Goal: Information Seeking & Learning: Learn about a topic

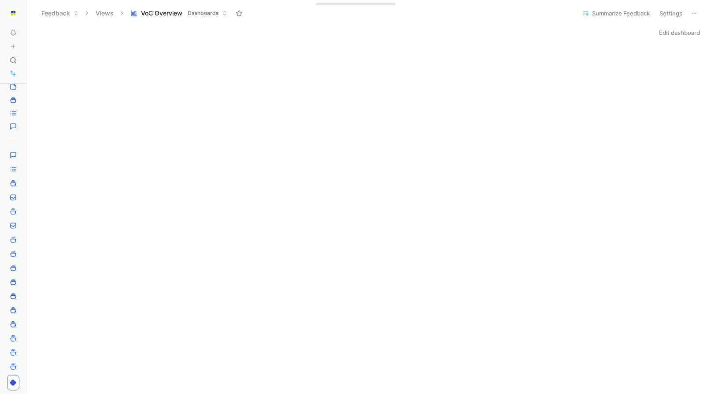
click at [549, 30] on div "Edit dashboard" at bounding box center [369, 32] width 684 height 12
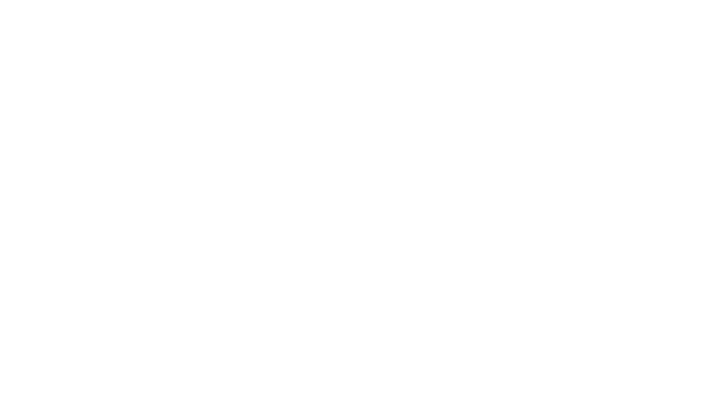
scroll to position [602, 0]
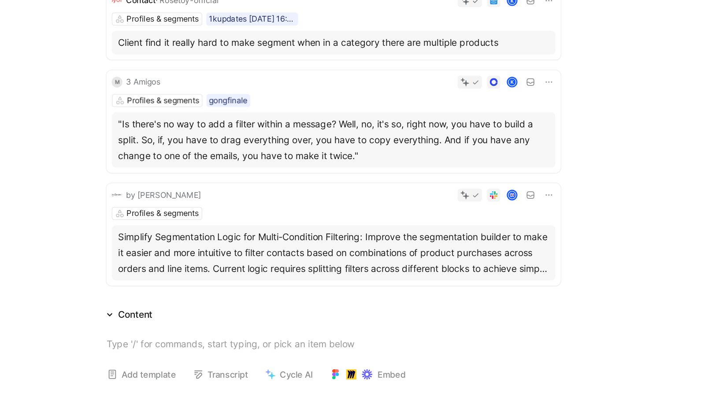
scroll to position [204, 0]
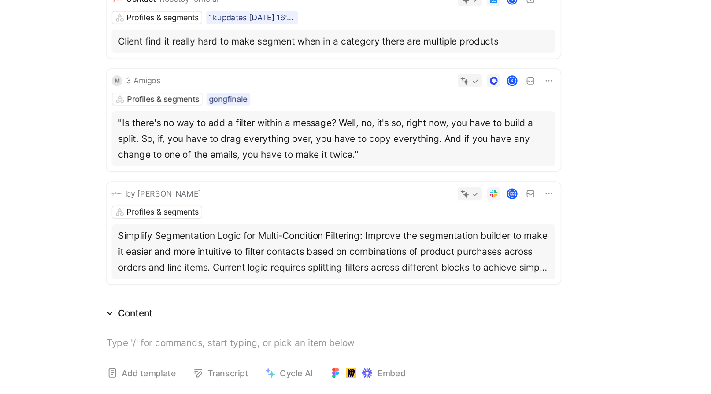
click at [339, 203] on div "Simplify Segmentation Logic for Multi-Condition Filtering: Improve the segmenta…" at bounding box center [368, 217] width 289 height 32
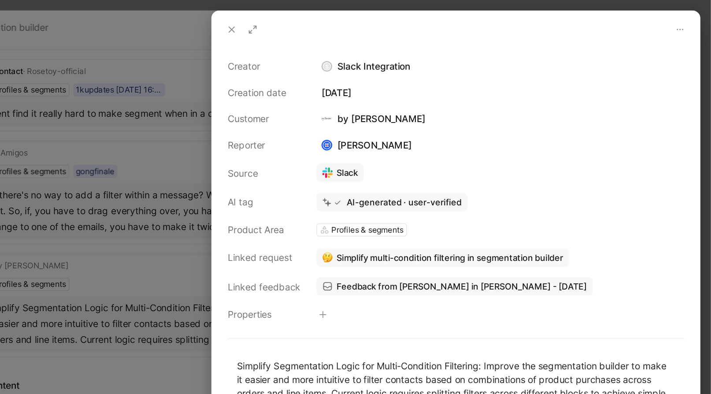
click at [389, 21] on icon at bounding box center [389, 19] width 7 height 7
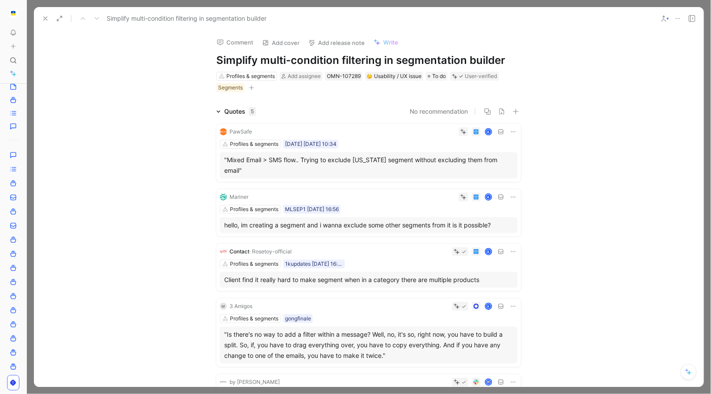
click at [46, 15] on icon at bounding box center [45, 18] width 7 height 7
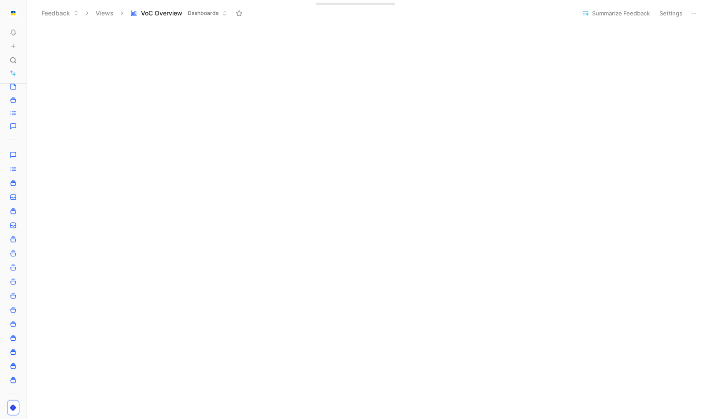
scroll to position [271, 0]
